Goal: Check status: Check status

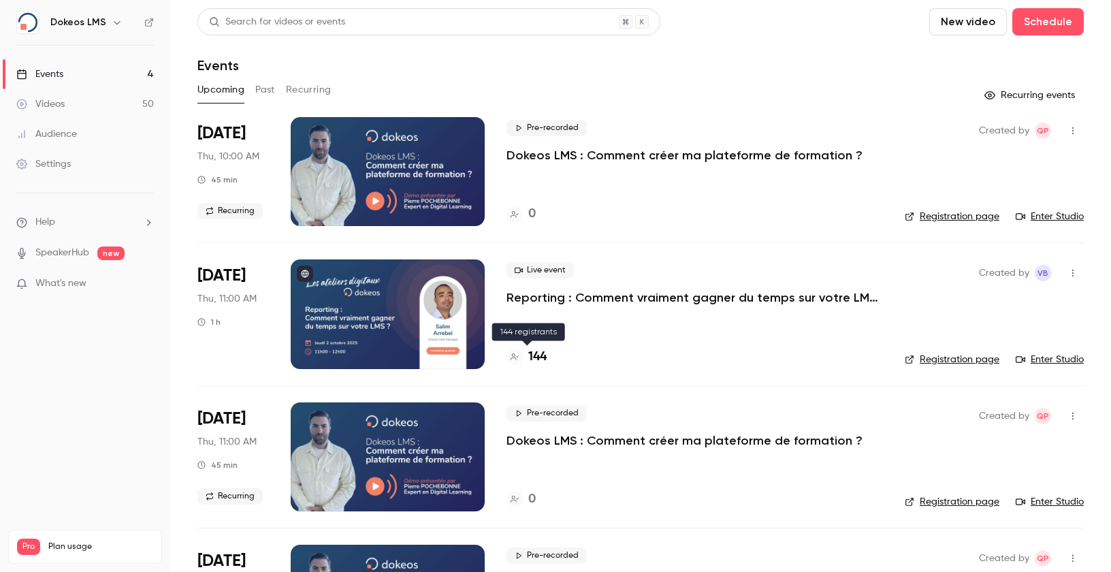
click at [539, 356] on h4 "144" at bounding box center [537, 357] width 18 height 18
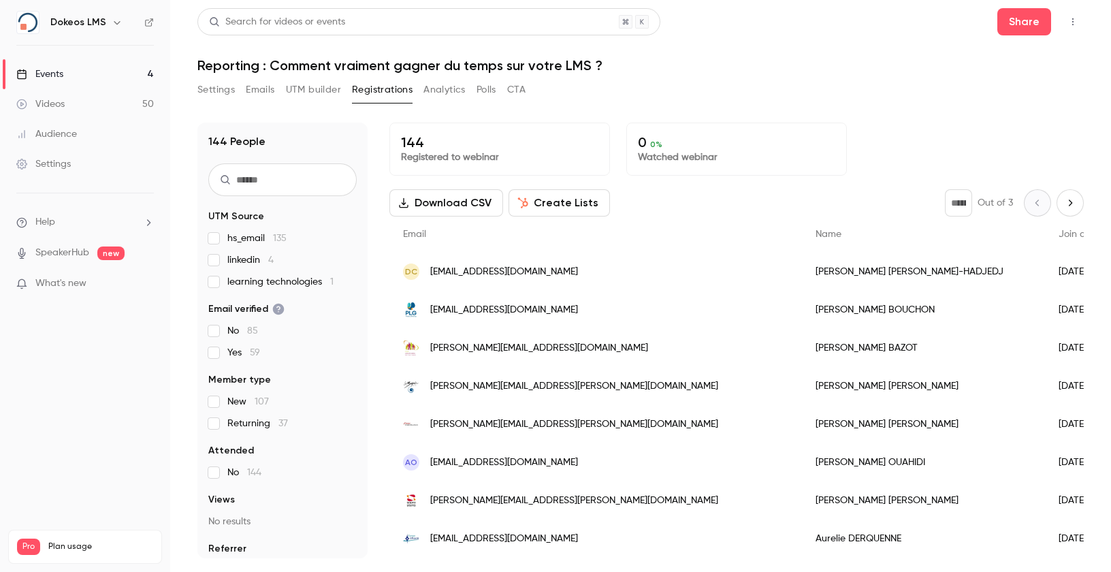
click at [263, 262] on span "linkedin 4" at bounding box center [250, 260] width 46 height 14
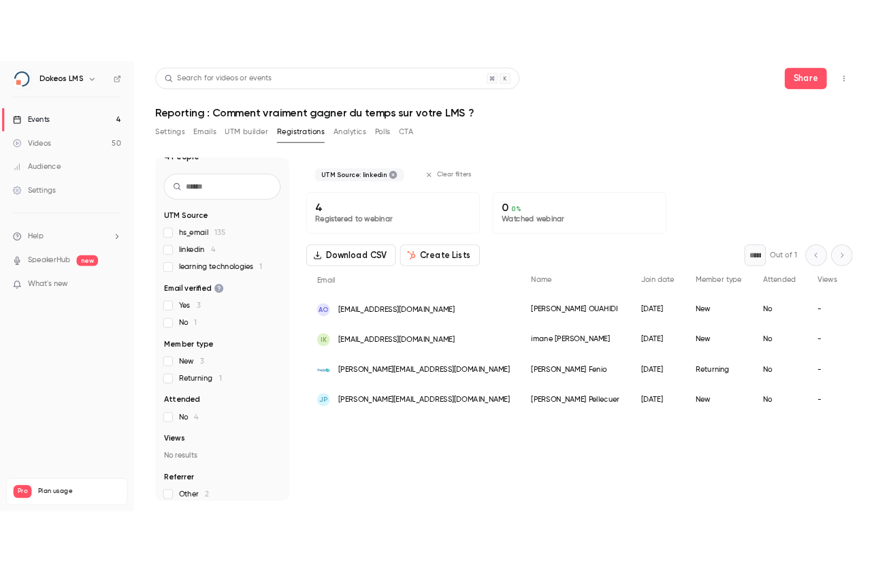
scroll to position [29, 0]
